Goal: Information Seeking & Learning: Learn about a topic

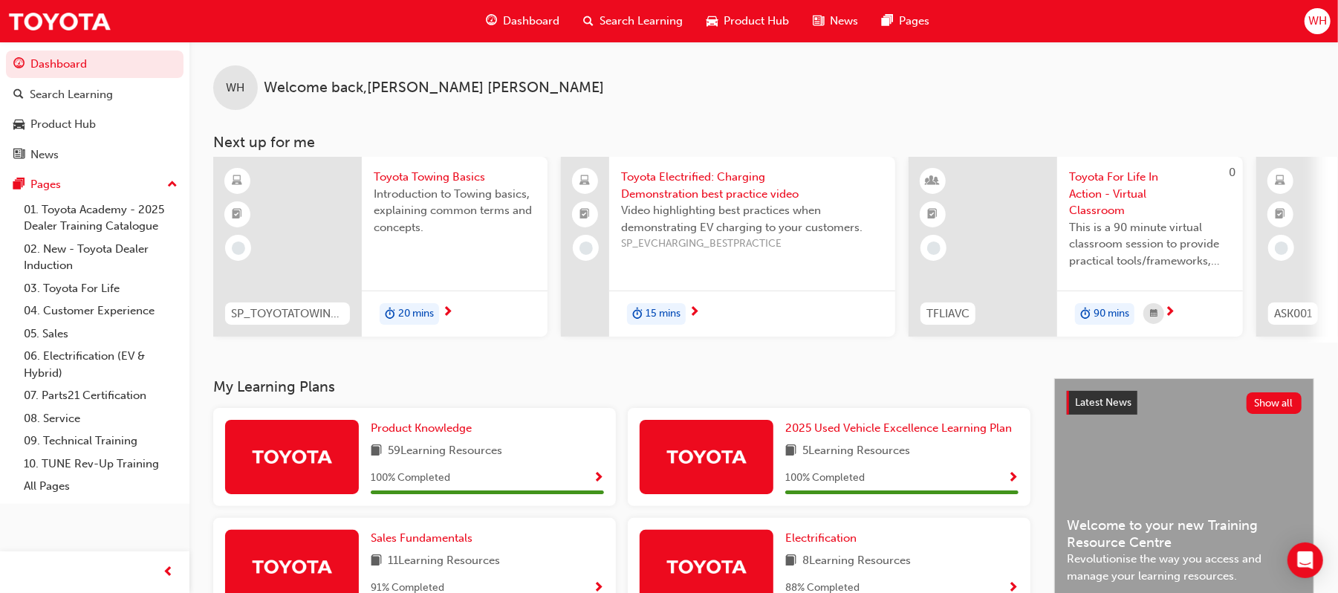
click at [618, 27] on span "Search Learning" at bounding box center [640, 21] width 83 height 17
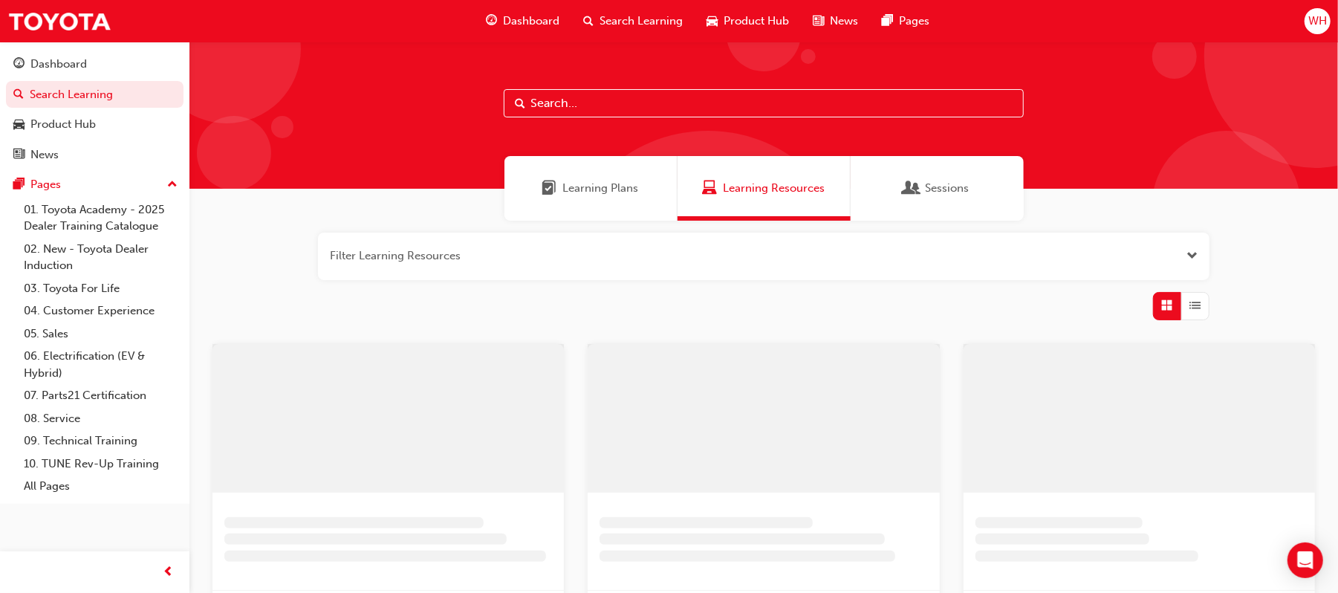
click at [599, 110] on input "text" at bounding box center [764, 103] width 520 height 28
drag, startPoint x: 621, startPoint y: 113, endPoint x: 289, endPoint y: 117, distance: 332.1
click at [290, 117] on div "hilux 2024" at bounding box center [763, 115] width 1148 height 147
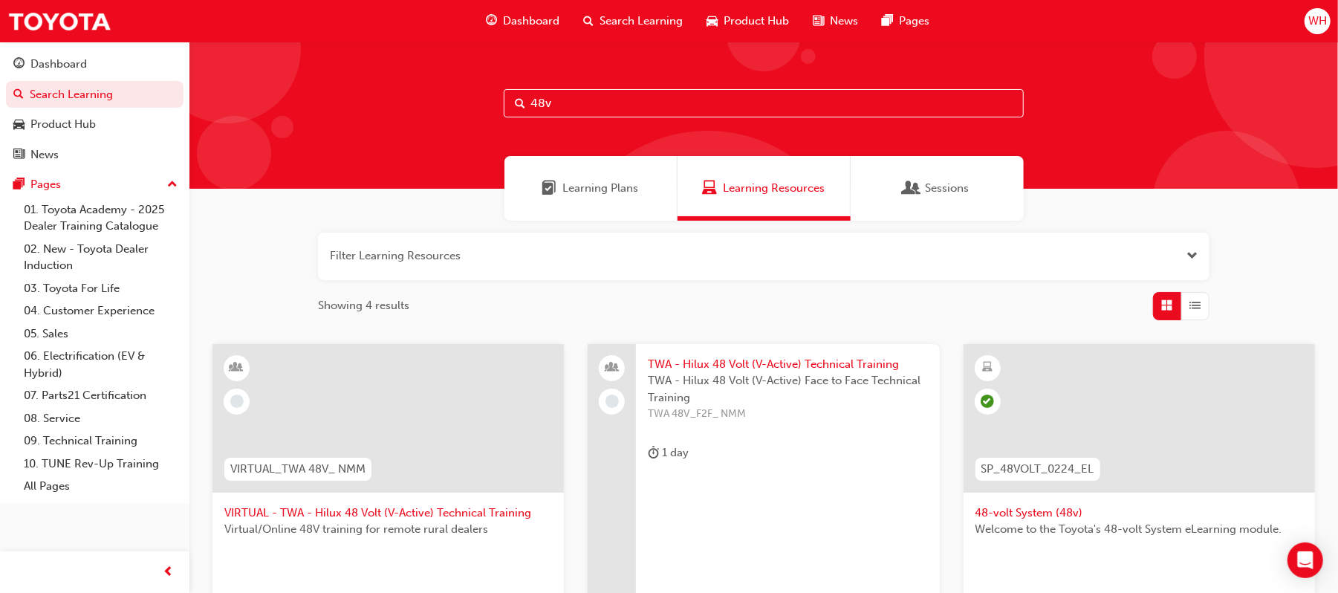
type input "48v"
click at [419, 423] on div at bounding box center [387, 418] width 351 height 149
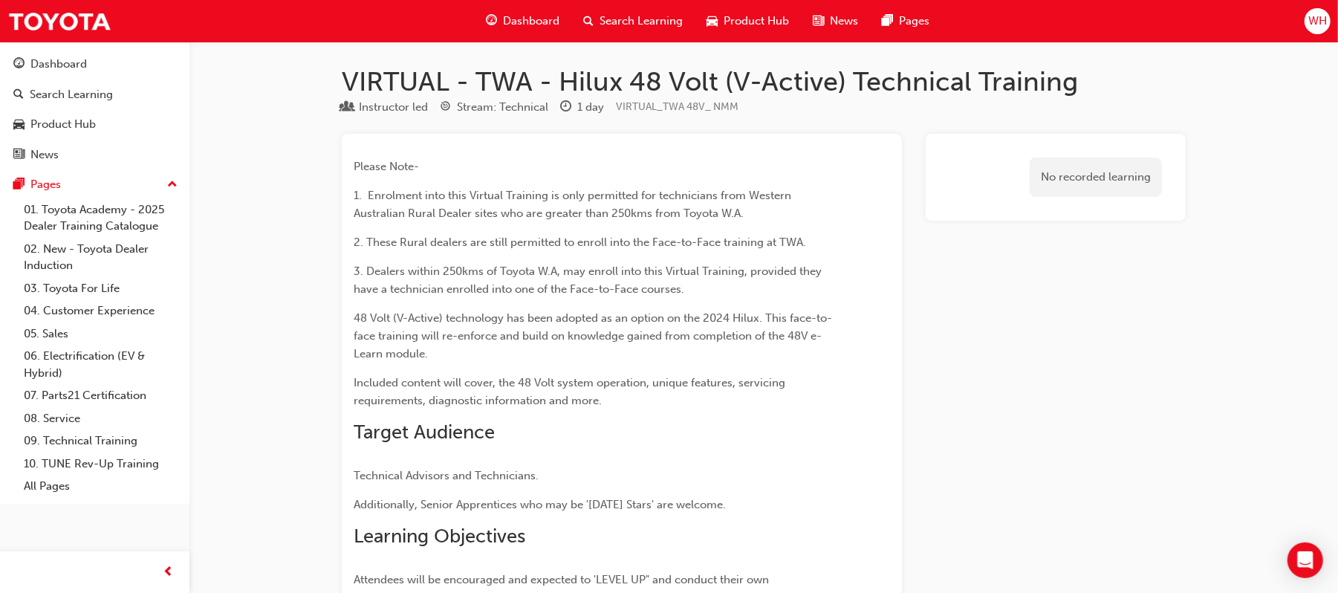
click at [637, 18] on span "Search Learning" at bounding box center [640, 21] width 83 height 17
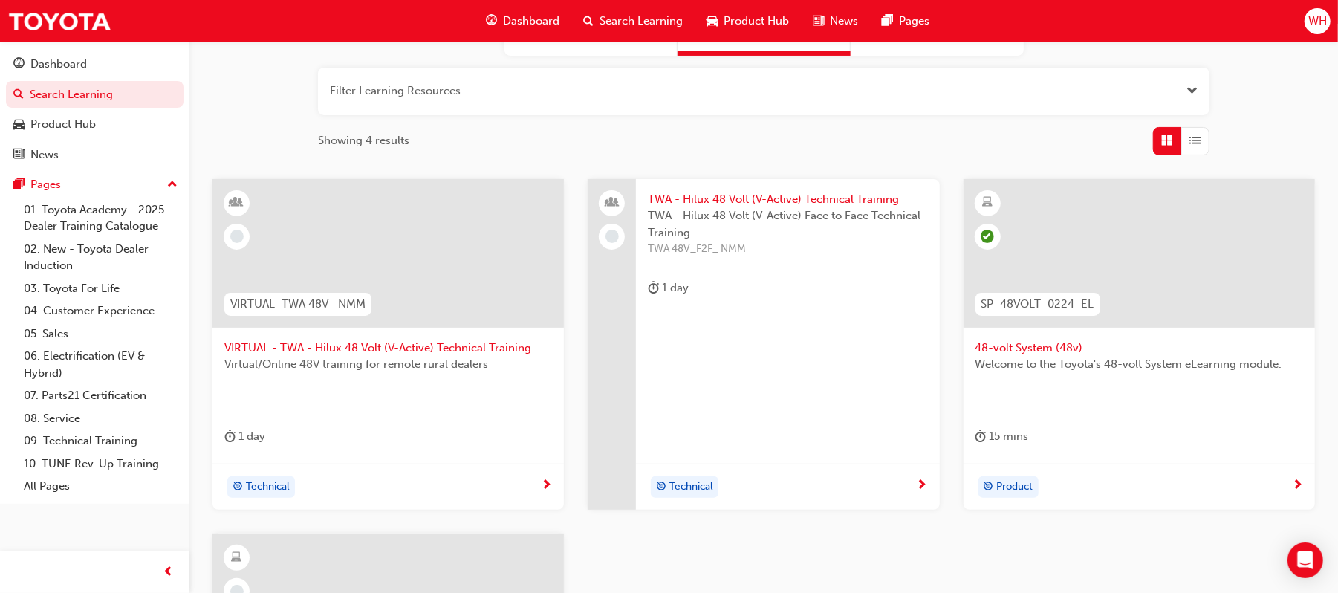
scroll to position [198, 0]
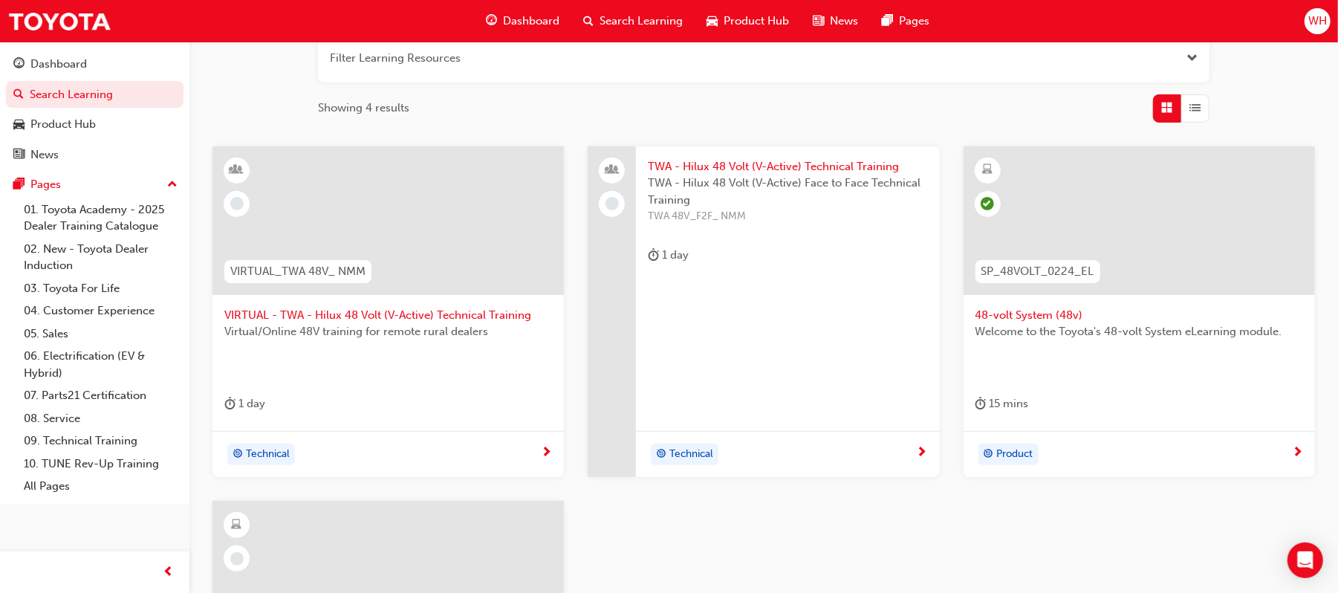
click at [1080, 194] on div at bounding box center [1138, 220] width 351 height 149
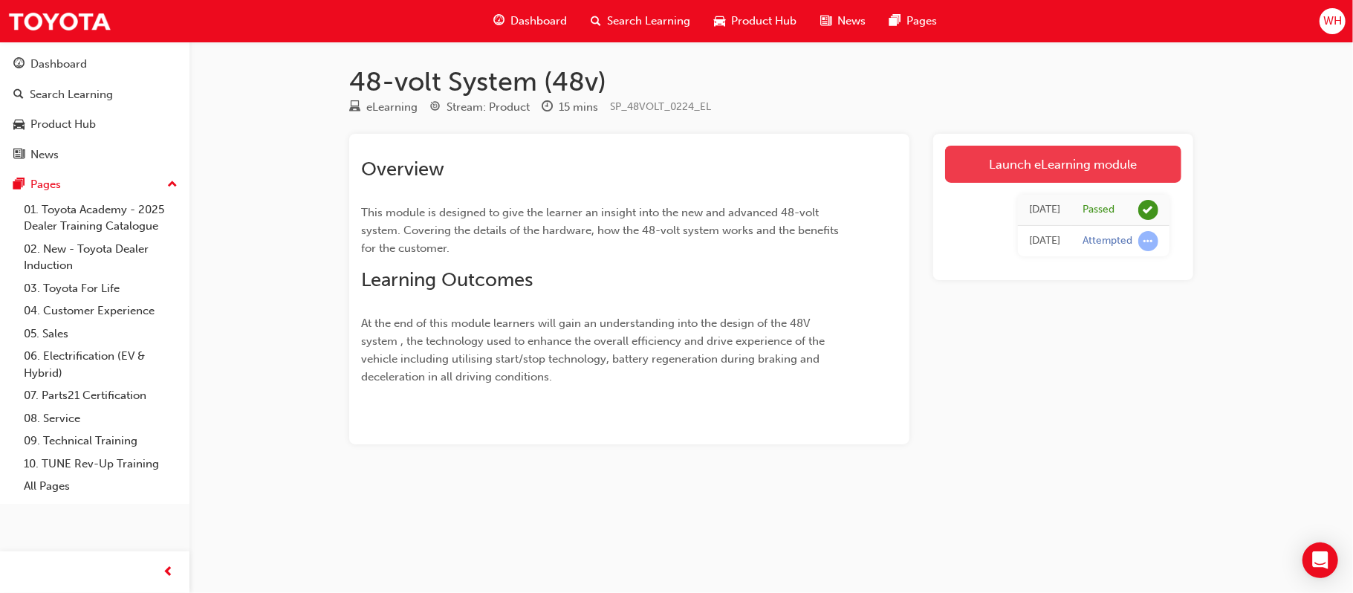
click at [1111, 161] on link "Launch eLearning module" at bounding box center [1063, 164] width 236 height 37
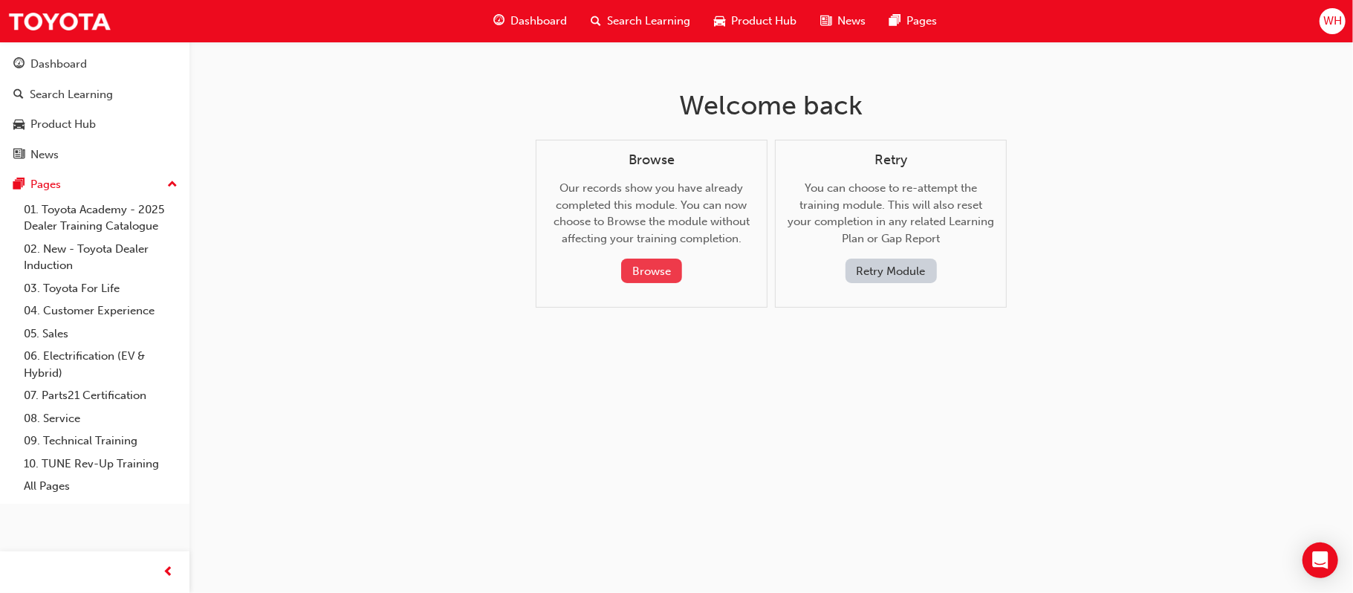
click at [675, 269] on button "Browse" at bounding box center [651, 271] width 61 height 25
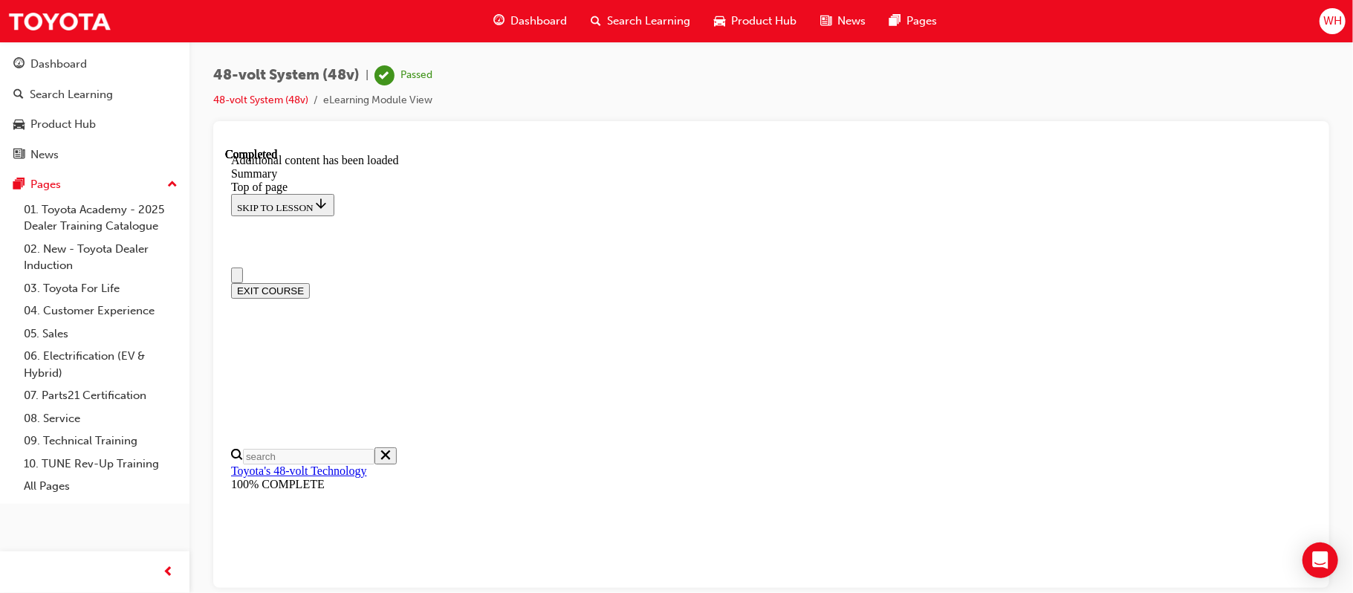
click at [613, 16] on span "Search Learning" at bounding box center [648, 21] width 83 height 17
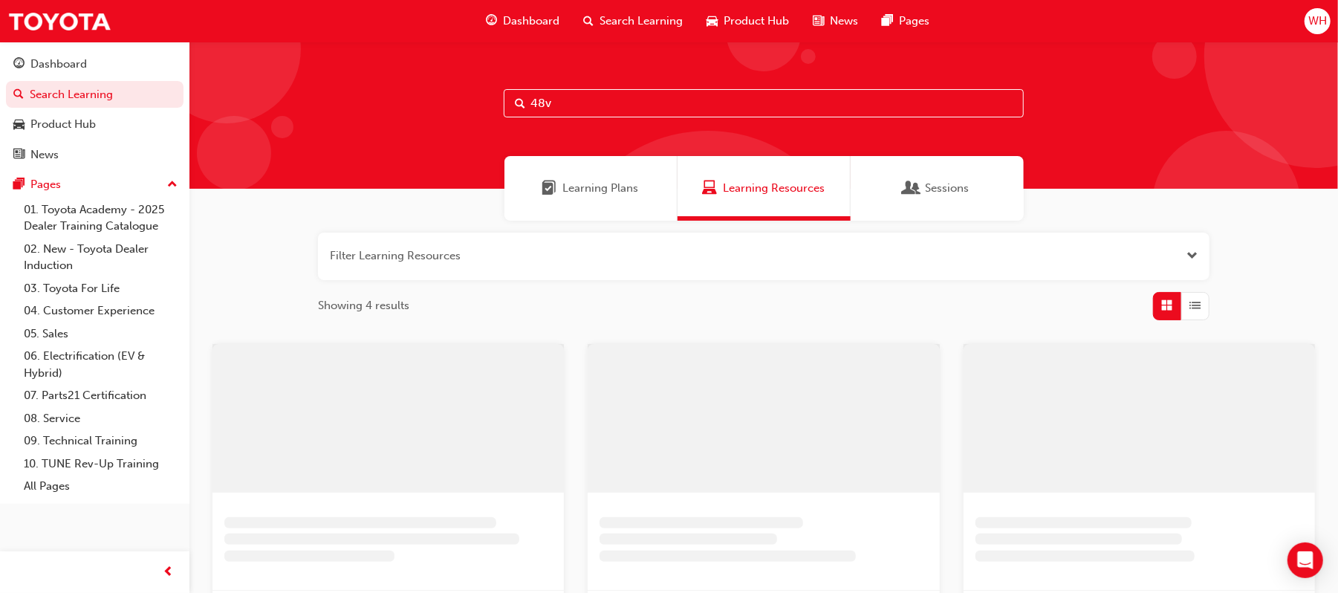
click at [383, 126] on div "48v" at bounding box center [763, 115] width 1148 height 147
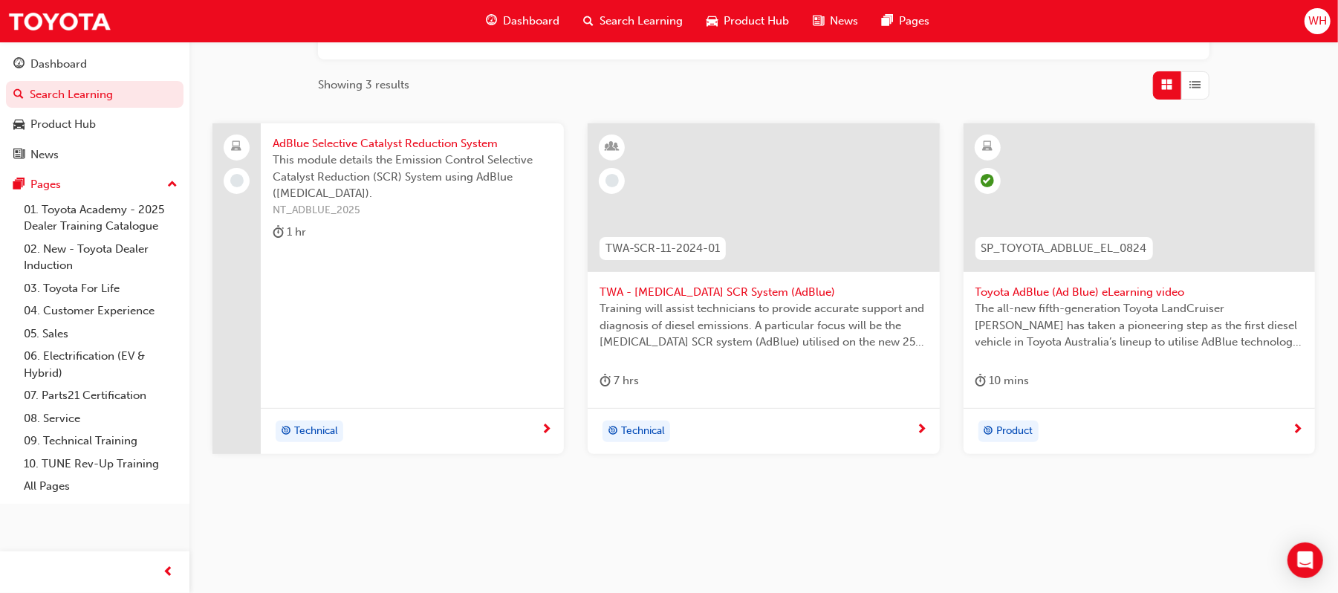
scroll to position [224, 0]
type input "adblue"
click at [1194, 185] on div at bounding box center [1138, 194] width 351 height 149
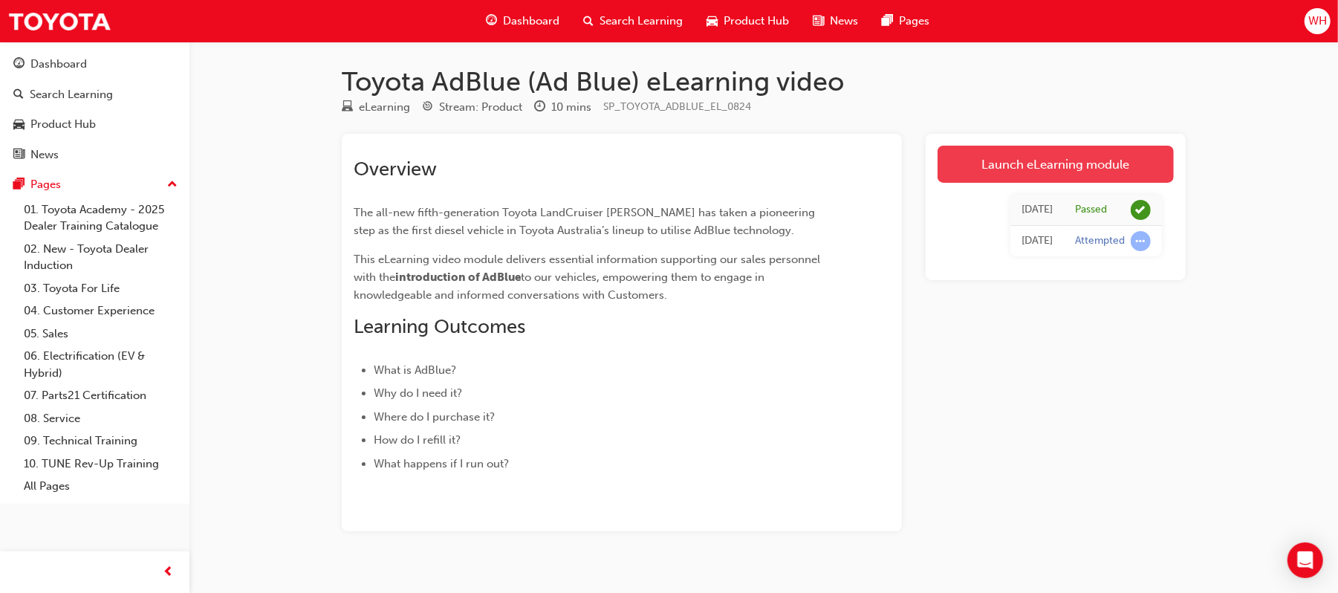
click at [1120, 166] on link "Launch eLearning module" at bounding box center [1055, 164] width 236 height 37
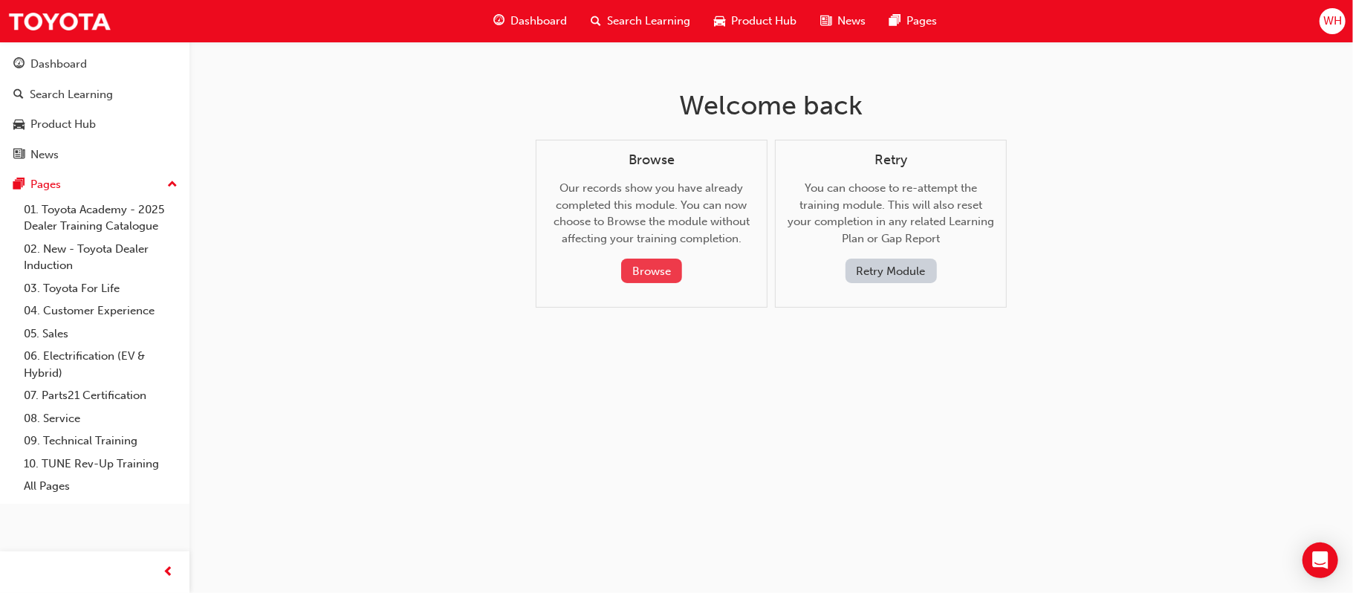
click at [639, 275] on button "Browse" at bounding box center [651, 271] width 61 height 25
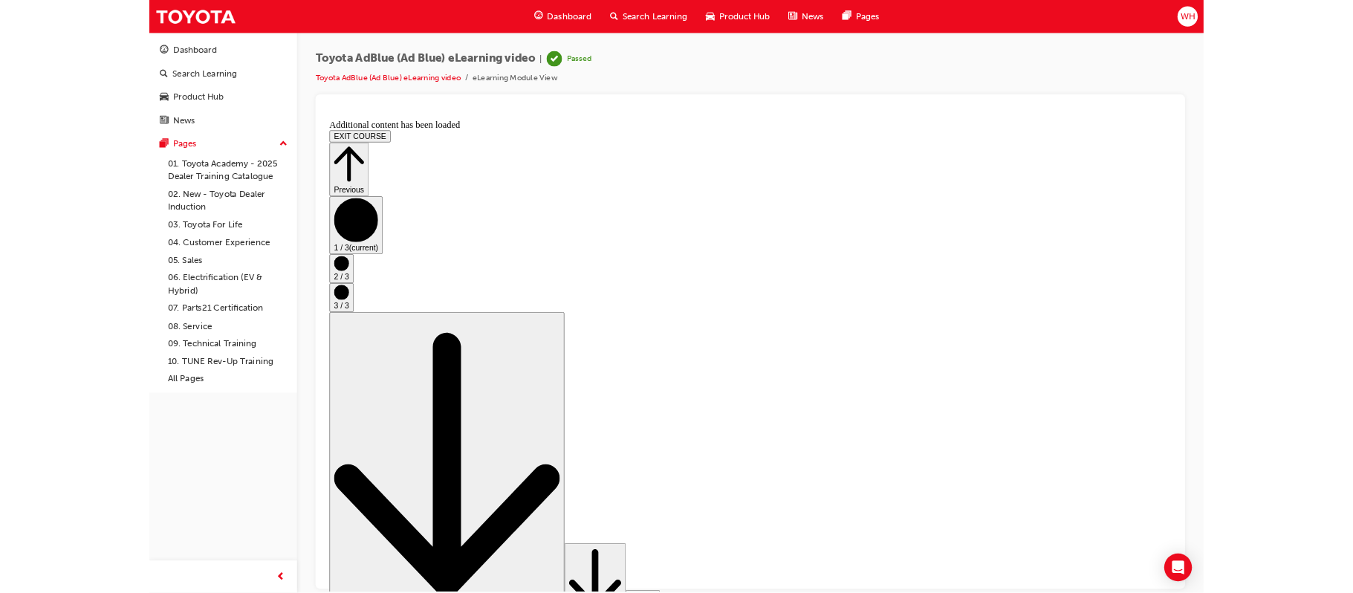
scroll to position [0, 0]
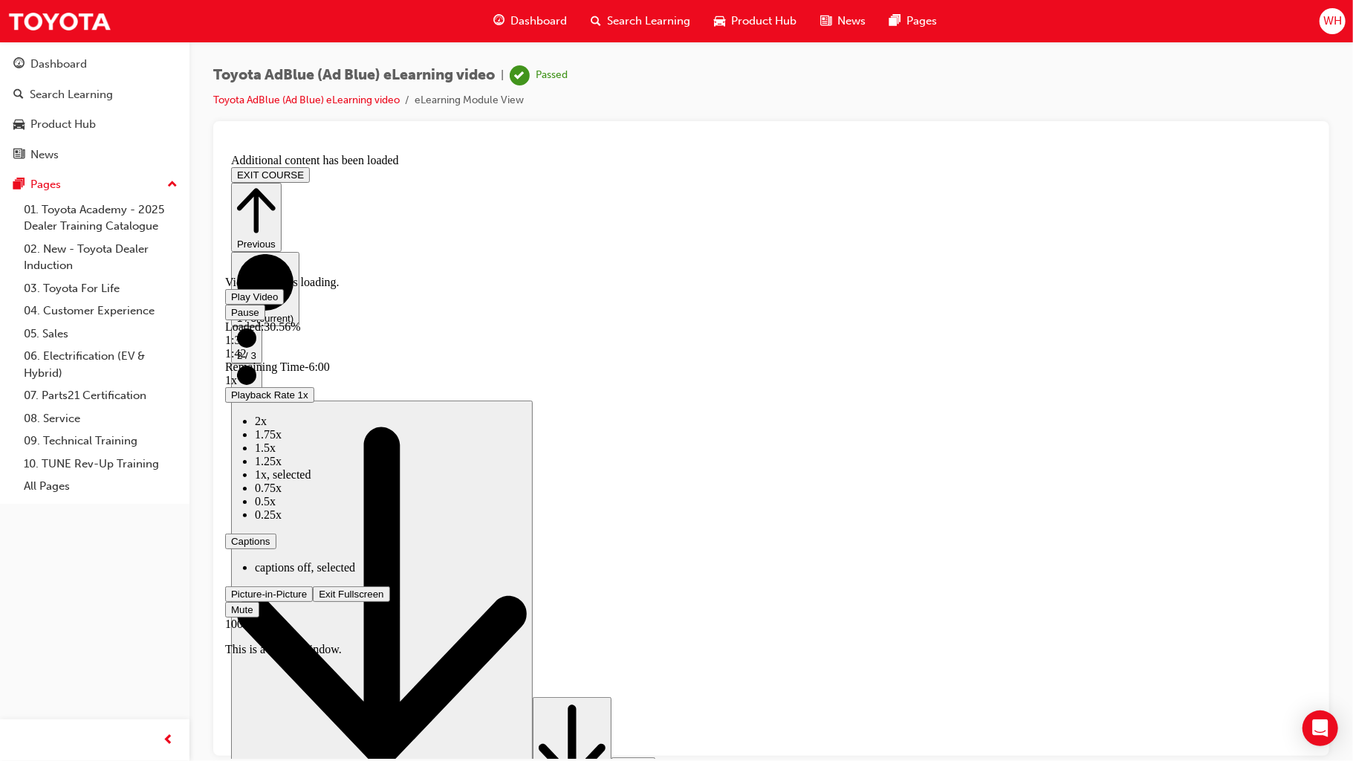
click at [502, 346] on div "1:35" at bounding box center [770, 339] width 1092 height 13
click at [487, 360] on div "Loaded : 30.56% 1:28 1:37" at bounding box center [770, 339] width 1092 height 40
click at [472, 360] on div "Loaded : 30.56% 1:22 1:29" at bounding box center [770, 339] width 1092 height 40
